Goal: Task Accomplishment & Management: Use online tool/utility

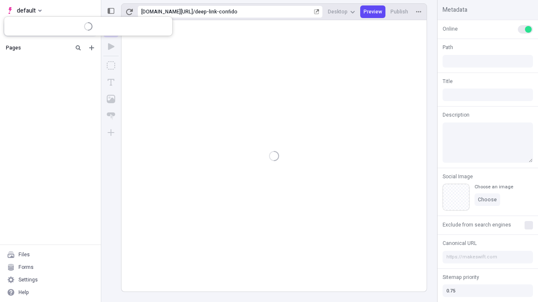
type input "/deep-link-confido"
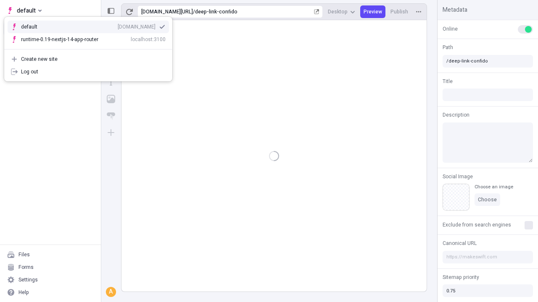
click at [118, 25] on div "qee9k4dy7d.staging.makeswift.site" at bounding box center [137, 27] width 38 height 7
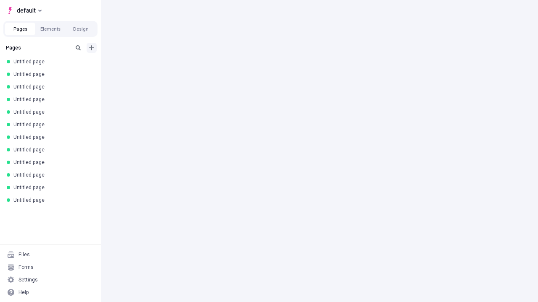
click at [92, 48] on icon "Add new" at bounding box center [91, 47] width 5 height 5
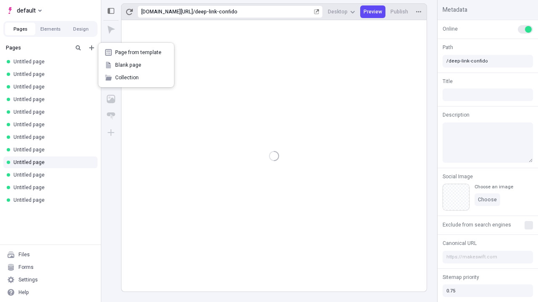
click at [136, 65] on span "Blank page" at bounding box center [141, 65] width 52 height 7
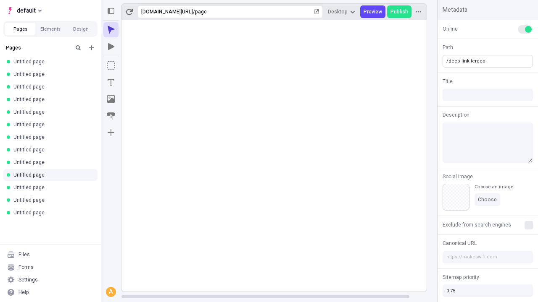
type input "/deep-link-tergeo"
click at [92, 48] on icon "Add new" at bounding box center [91, 47] width 5 height 5
click at [136, 65] on span "Blank page" at bounding box center [141, 65] width 52 height 7
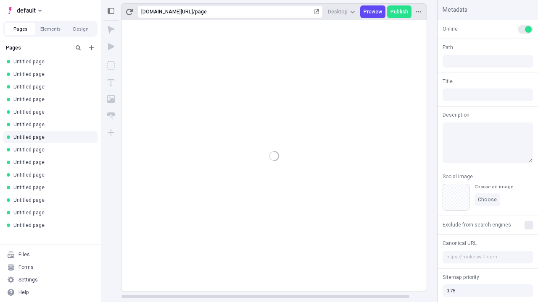
type input "/page"
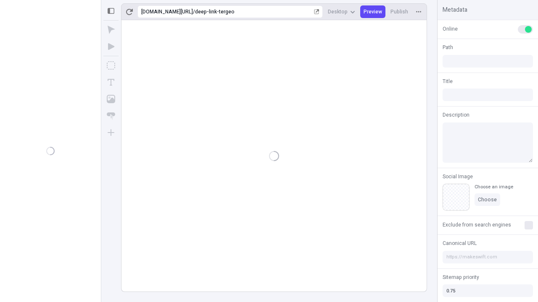
type input "/deep-link-tergeo"
